Goal: Information Seeking & Learning: Learn about a topic

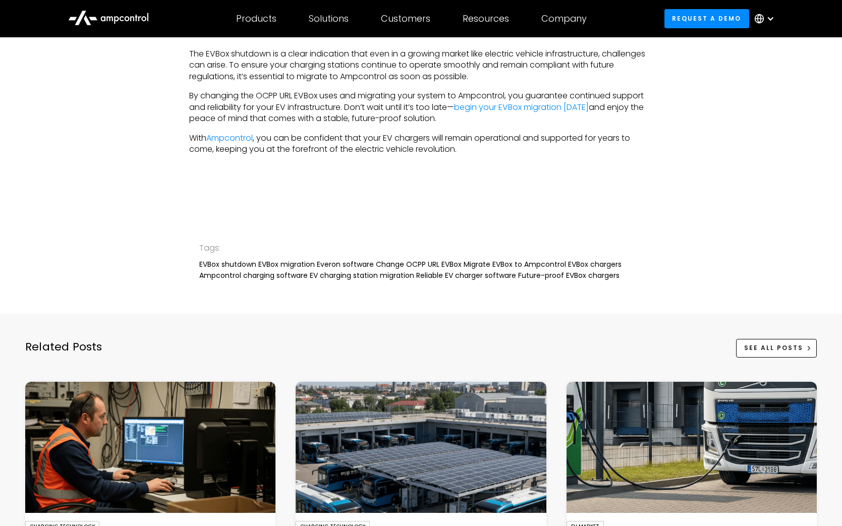
scroll to position [2075, 0]
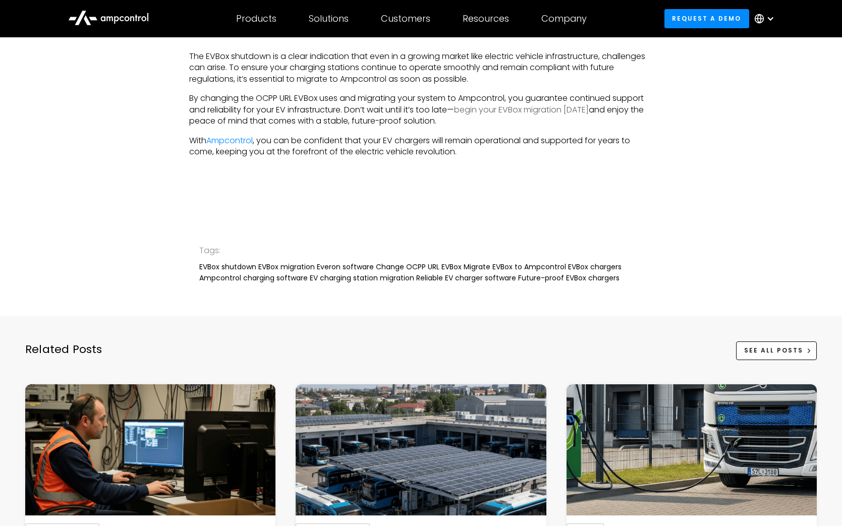
click at [521, 110] on link "begin your EVBox migration today" at bounding box center [521, 110] width 135 height 12
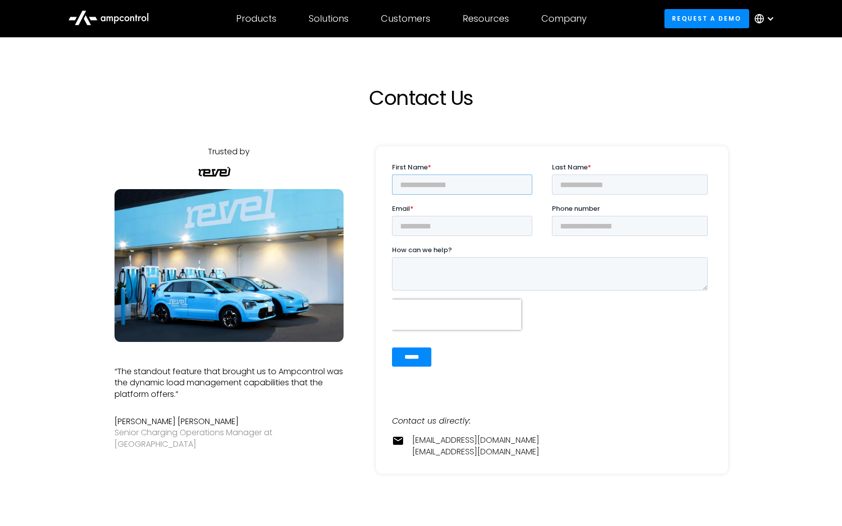
click at [443, 191] on input "First Name *" at bounding box center [462, 185] width 140 height 20
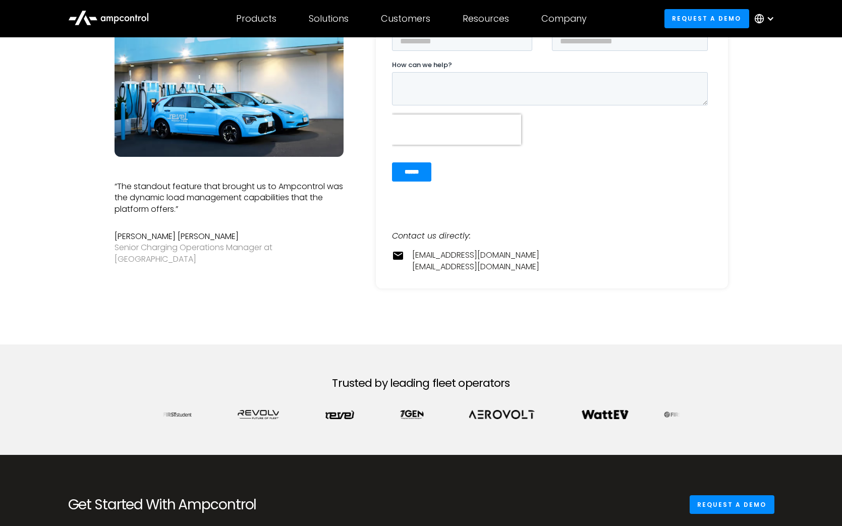
scroll to position [186, 0]
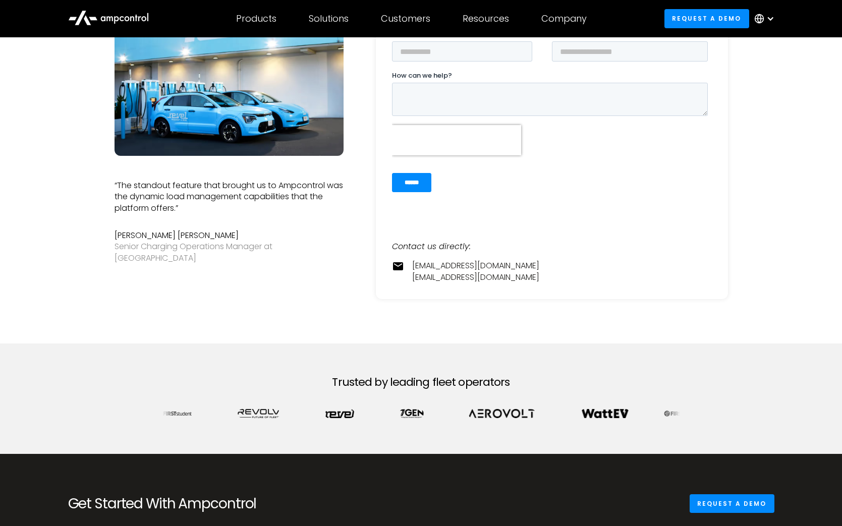
click at [269, 369] on div "Trusted by leading fleet operators" at bounding box center [421, 399] width 533 height 111
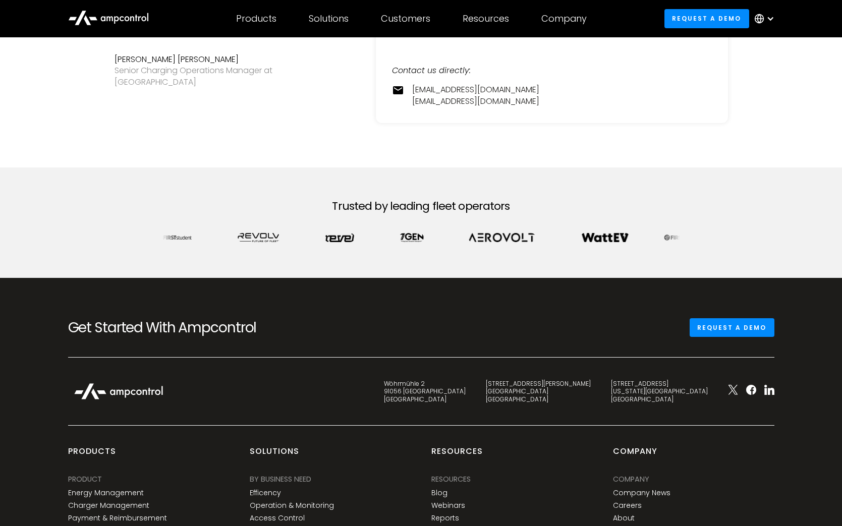
scroll to position [0, 0]
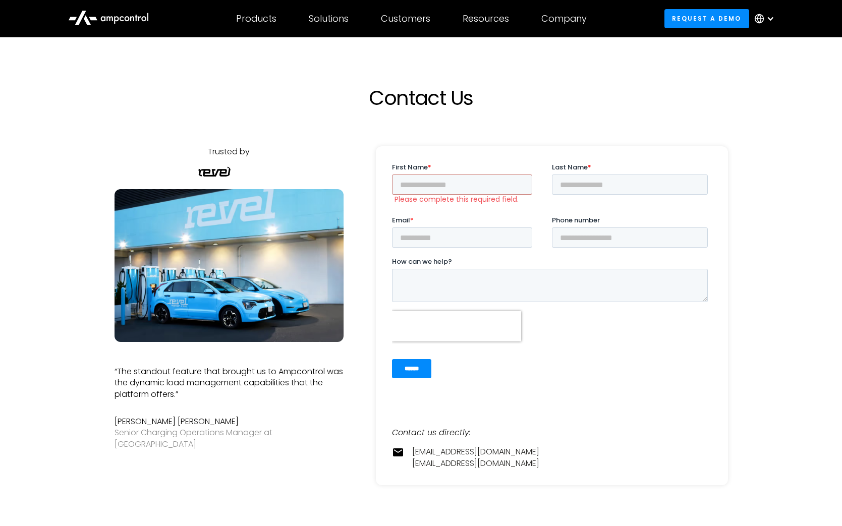
click at [107, 17] on icon at bounding box center [109, 18] width 7 height 5
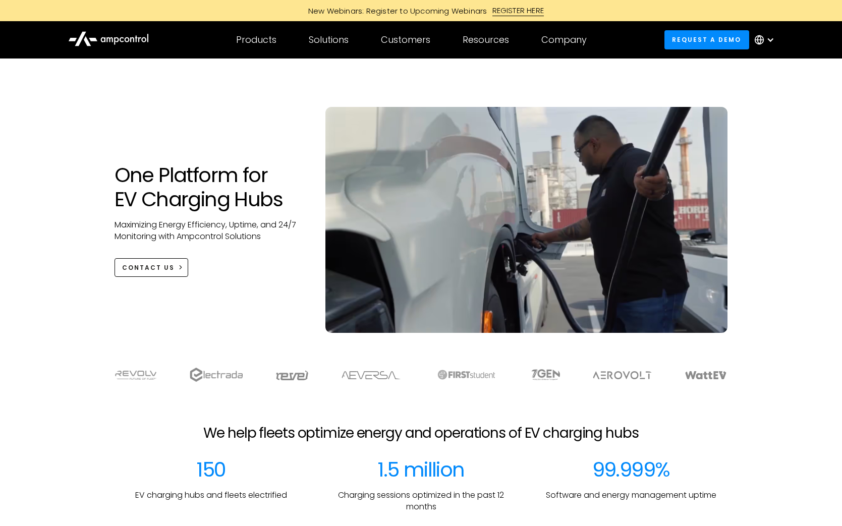
click at [771, 39] on div at bounding box center [771, 40] width 8 height 8
click at [767, 91] on link "German" at bounding box center [760, 88] width 32 height 12
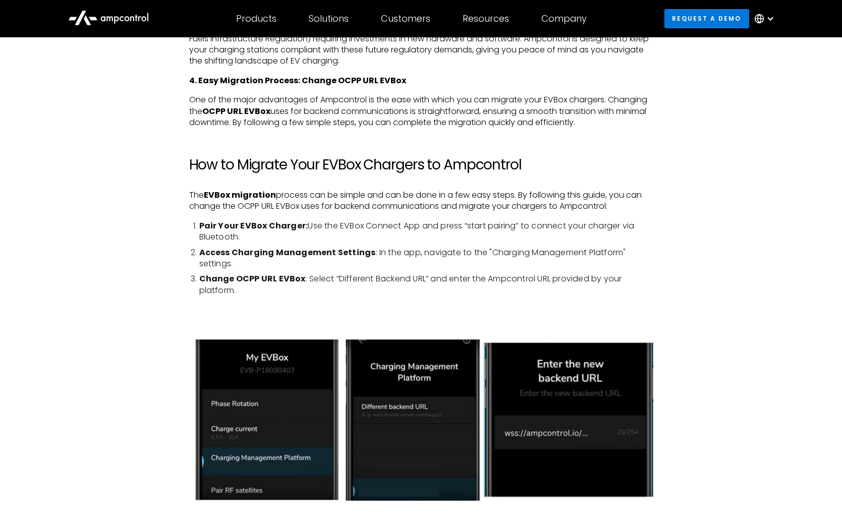
scroll to position [988, 0]
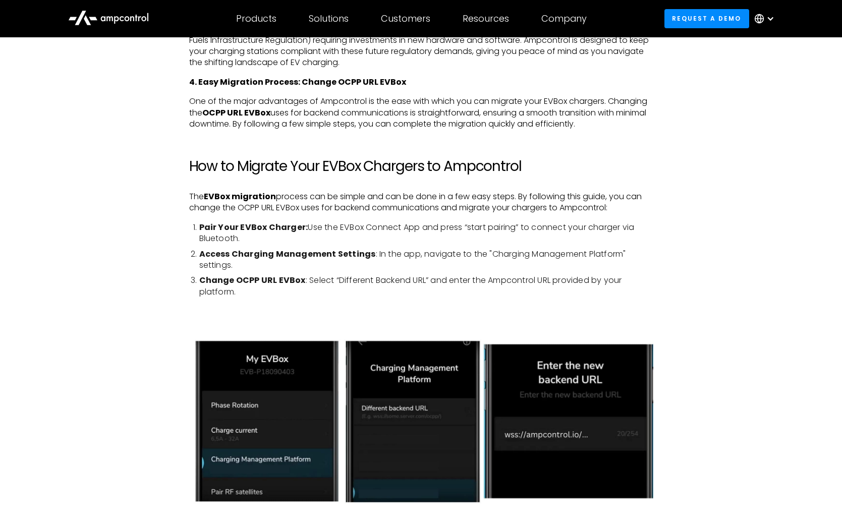
click at [770, 17] on div at bounding box center [771, 19] width 8 height 8
click at [765, 63] on link "German" at bounding box center [760, 67] width 32 height 12
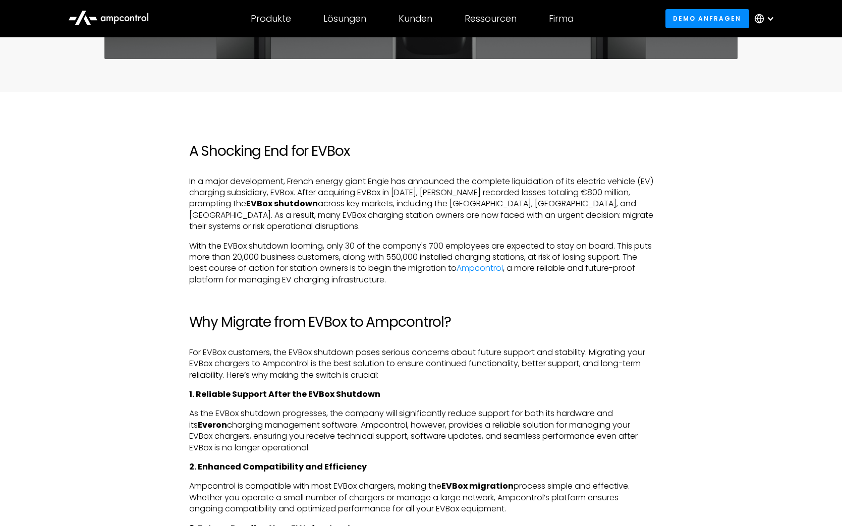
scroll to position [440, 0]
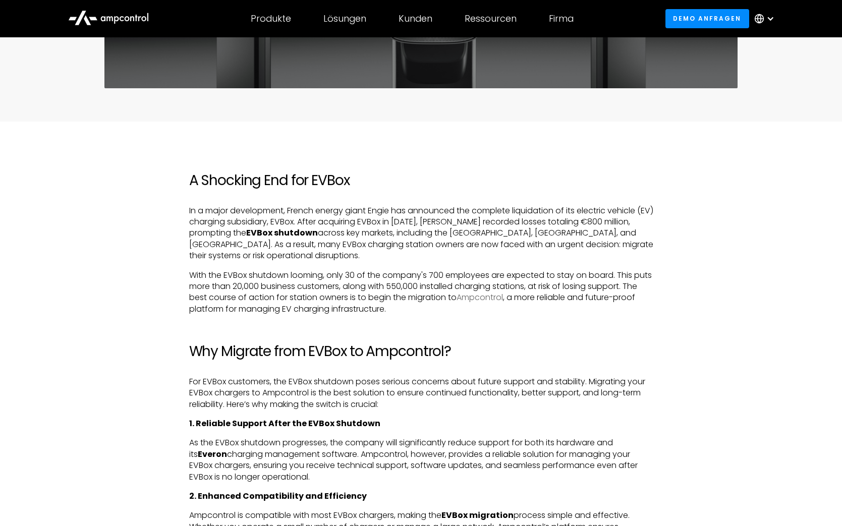
click at [472, 296] on link "Ampcontrol" at bounding box center [480, 298] width 46 height 12
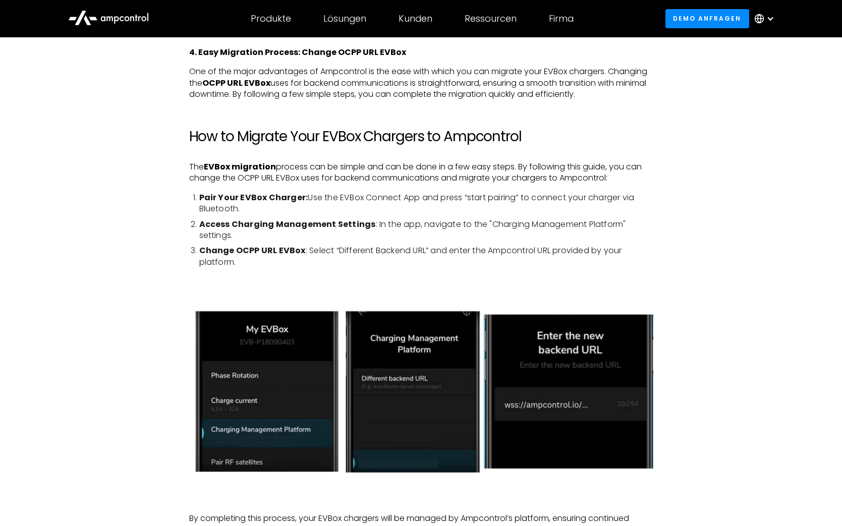
scroll to position [1018, 0]
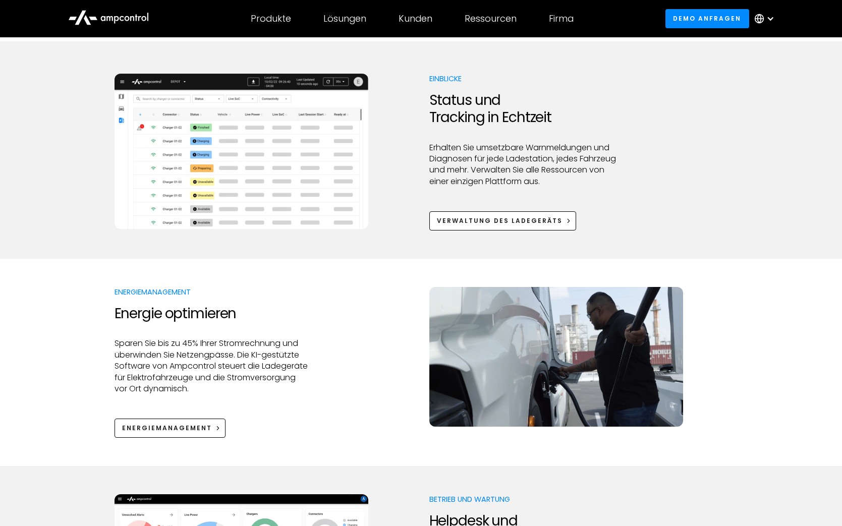
scroll to position [502, 0]
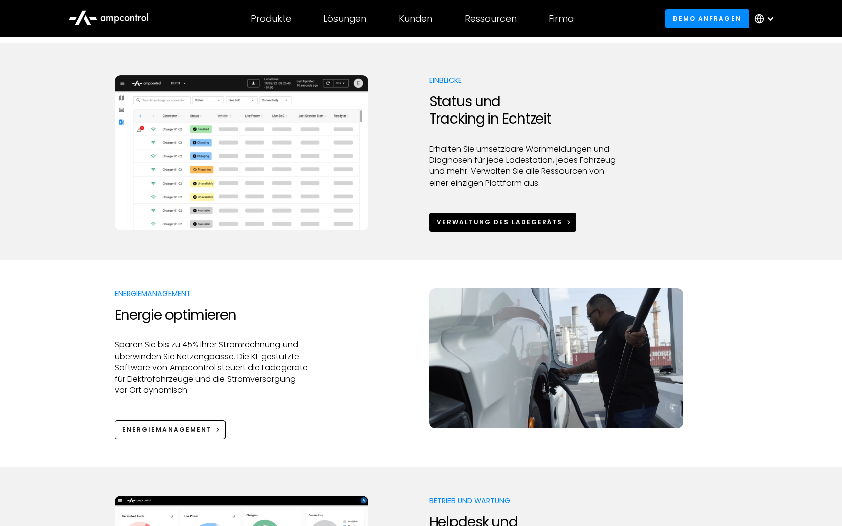
click at [489, 226] on div "Verwaltung des Ladegeräts" at bounding box center [500, 222] width 126 height 9
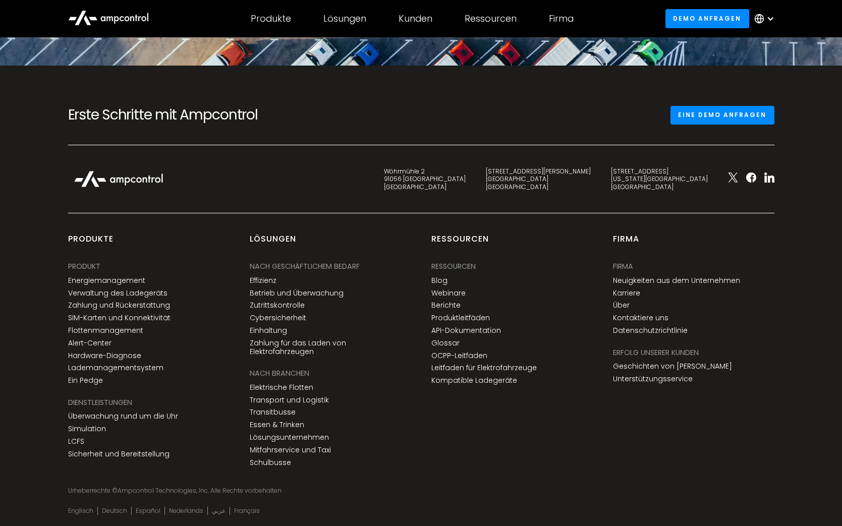
scroll to position [3714, 0]
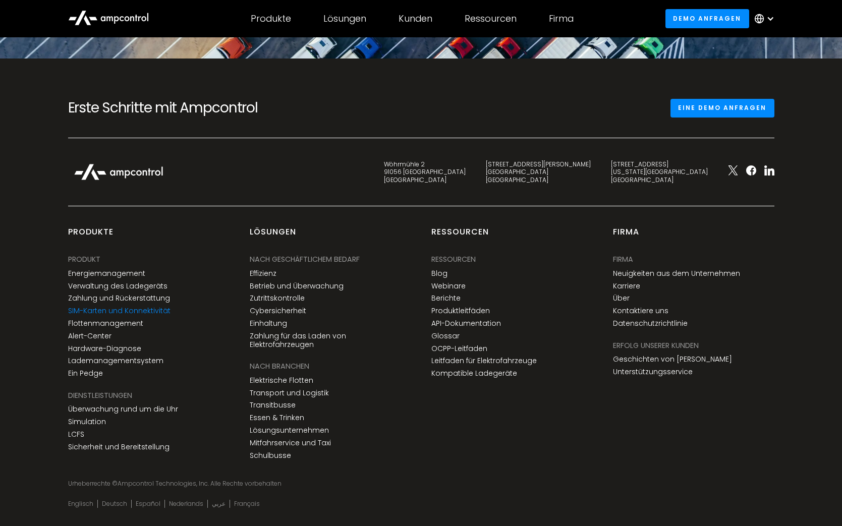
click at [115, 313] on link "SIM-Karten und Konnektivität" at bounding box center [119, 311] width 102 height 9
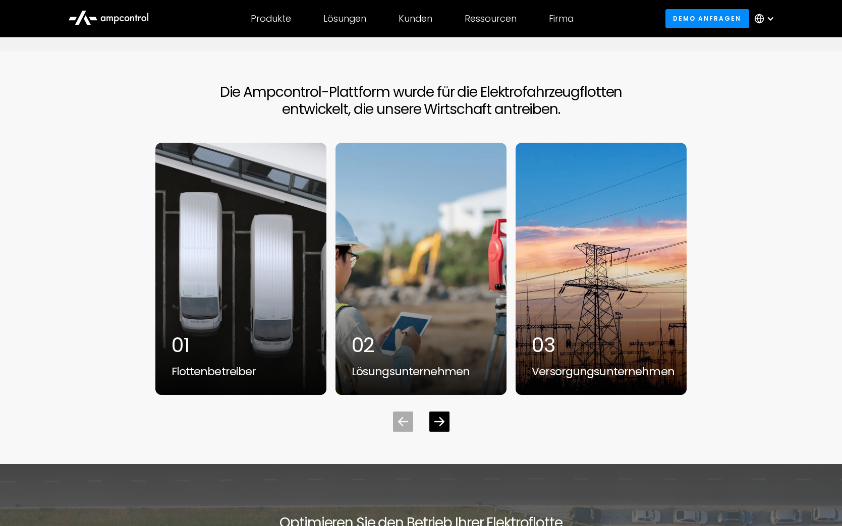
scroll to position [3712, 0]
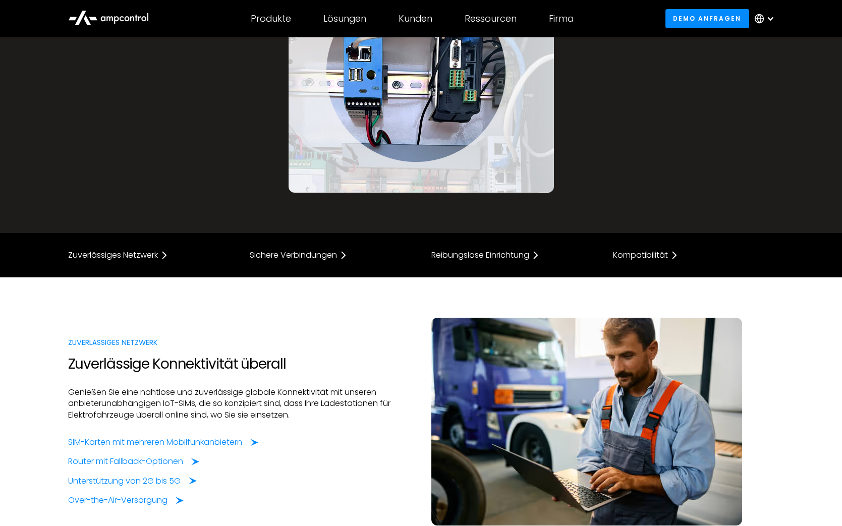
scroll to position [516, 0]
